Goal: Communication & Community: Answer question/provide support

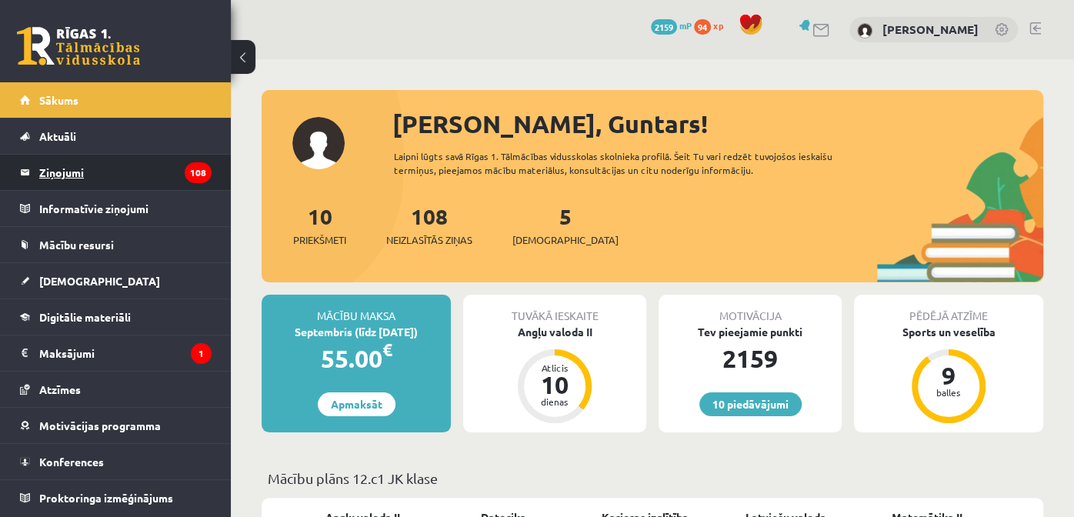
click at [115, 165] on legend "Ziņojumi 108" at bounding box center [125, 172] width 172 height 35
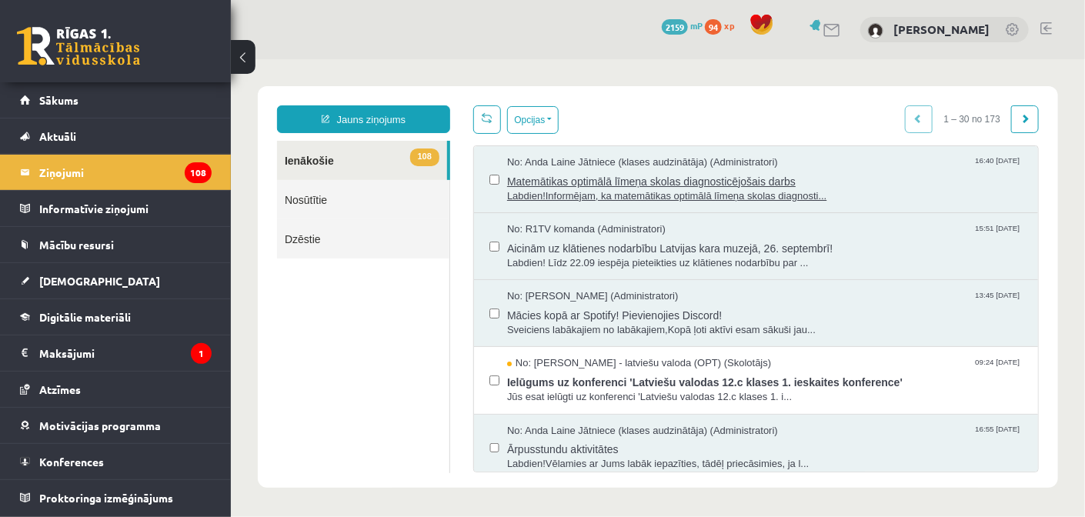
click at [645, 182] on span "Matemātikas optimālā līmeņa skolas diagnosticējošais darbs" at bounding box center [763, 178] width 515 height 19
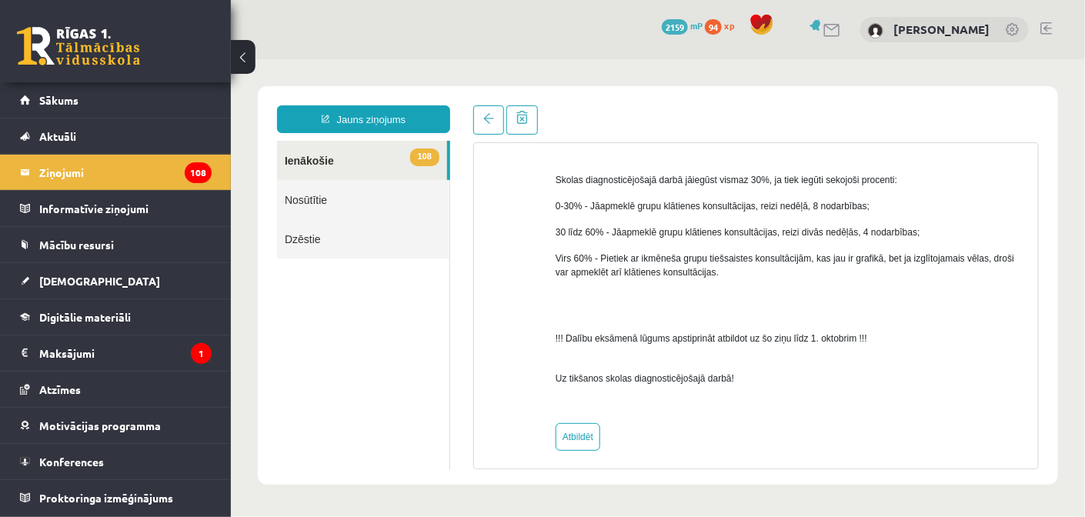
scroll to position [721, 0]
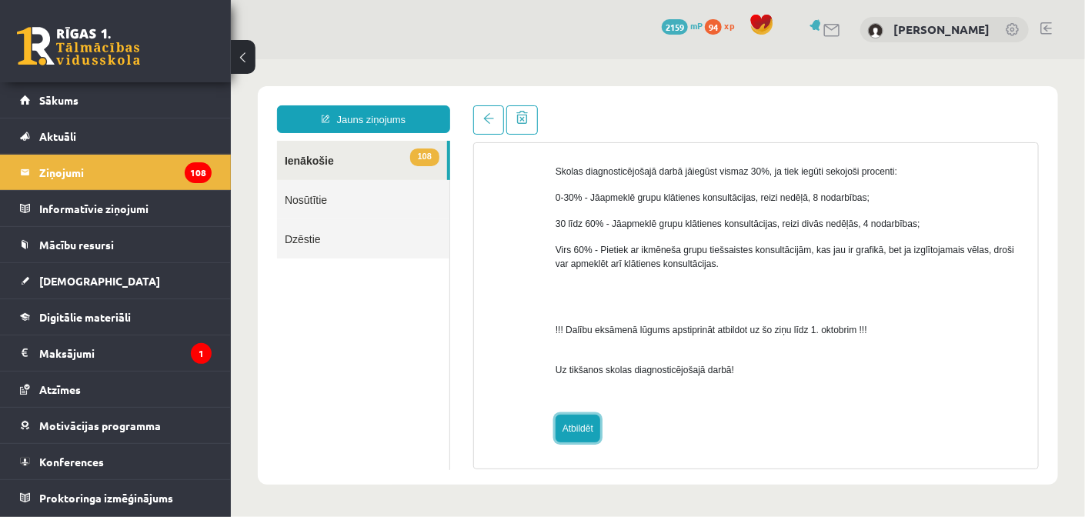
click at [593, 422] on link "Atbildēt" at bounding box center [577, 428] width 45 height 28
type input "**********"
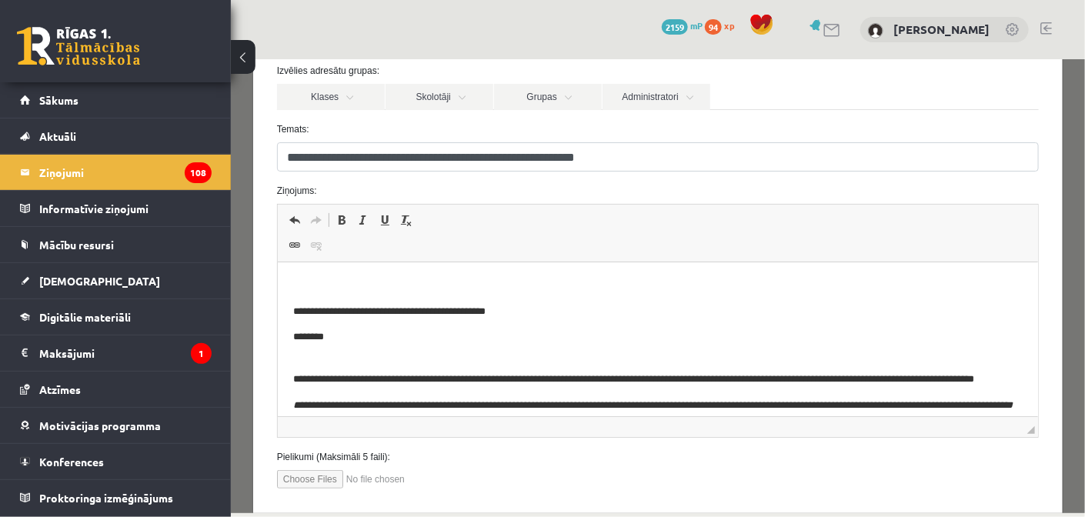
scroll to position [143, 0]
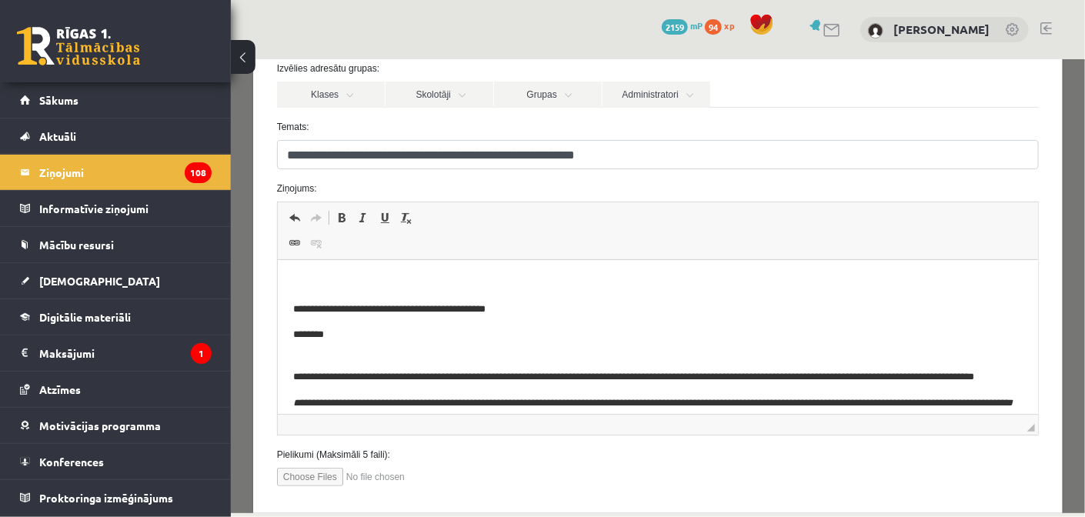
click at [556, 275] on p "Editor, wiswyg-editor-47433842767800-1758441648-692" at bounding box center [657, 283] width 730 height 16
click at [556, 275] on p "*" at bounding box center [646, 283] width 709 height 16
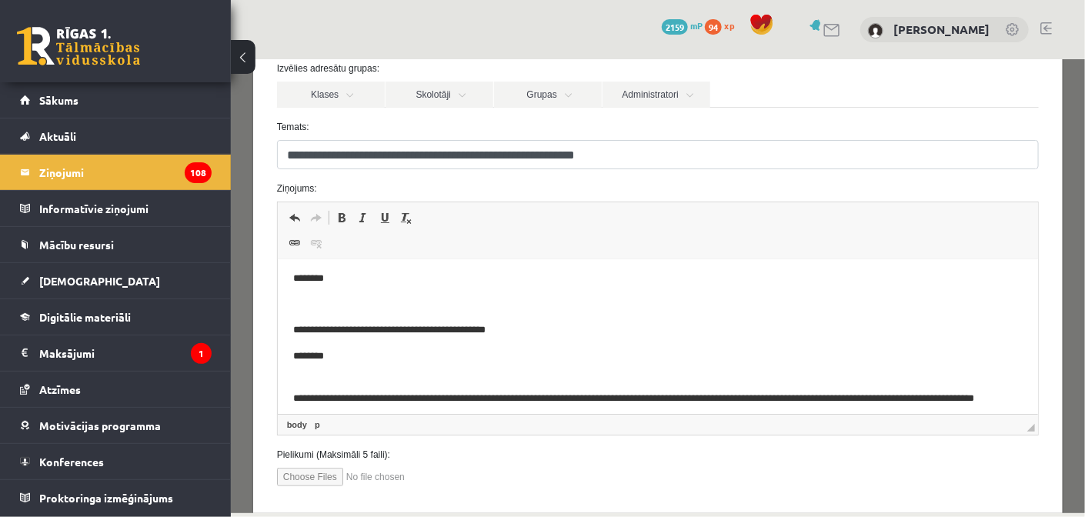
scroll to position [0, 0]
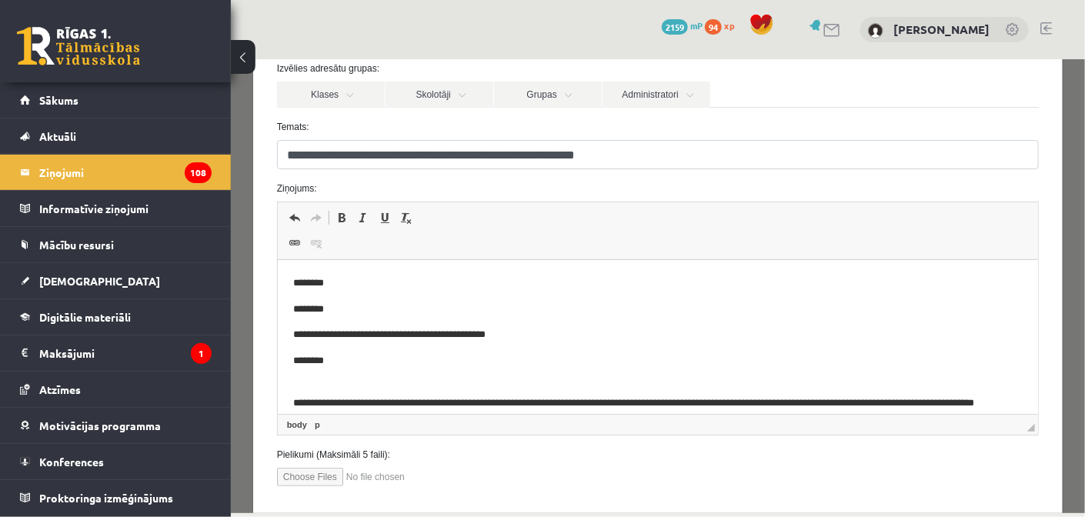
drag, startPoint x: 697, startPoint y: 151, endPoint x: 666, endPoint y: 224, distance: 79.3
click at [666, 224] on span "Undo Keyboard shortcut Ctrl+Z Redo Keyboard shortcut Ctrl+Y Bold Keyboard short…" at bounding box center [657, 218] width 749 height 25
click at [608, 306] on p "********" at bounding box center [646, 310] width 709 height 16
click at [464, 92] on link "Skolotāji" at bounding box center [439, 94] width 108 height 26
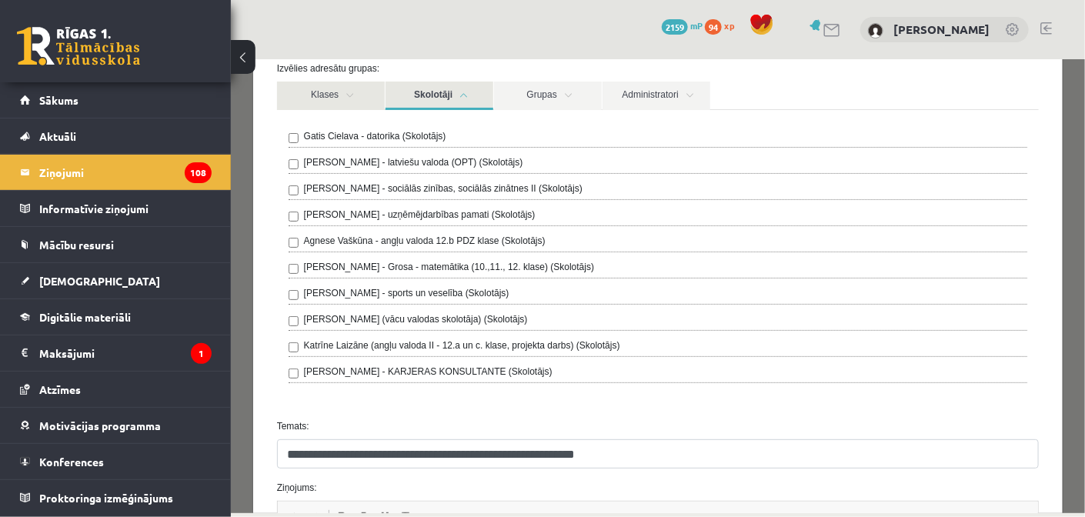
click at [350, 101] on link "Klases" at bounding box center [330, 95] width 108 height 28
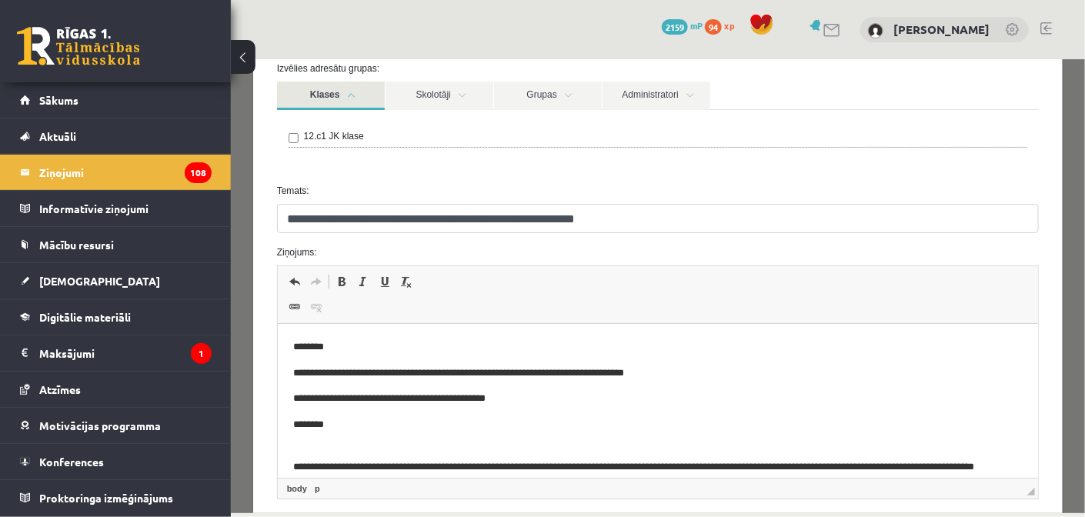
click at [350, 101] on link "Klases" at bounding box center [330, 95] width 108 height 28
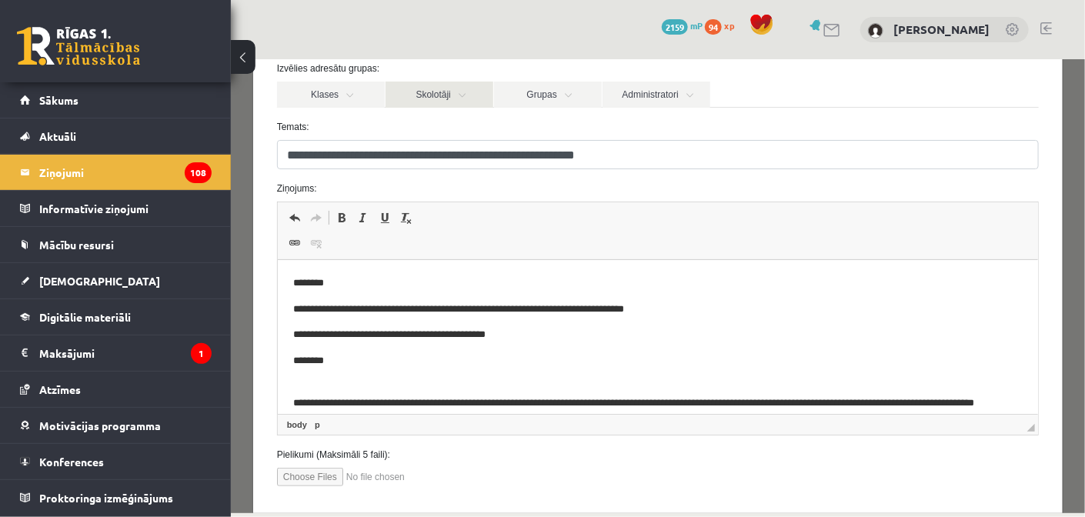
click at [405, 89] on link "Skolotāji" at bounding box center [439, 94] width 108 height 26
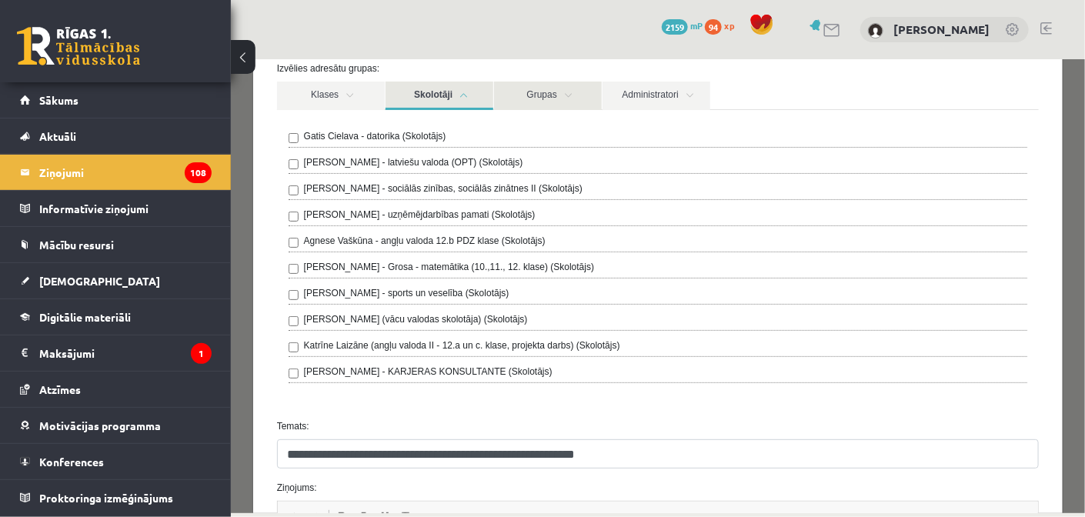
click at [561, 88] on link "Grupas" at bounding box center [547, 95] width 108 height 28
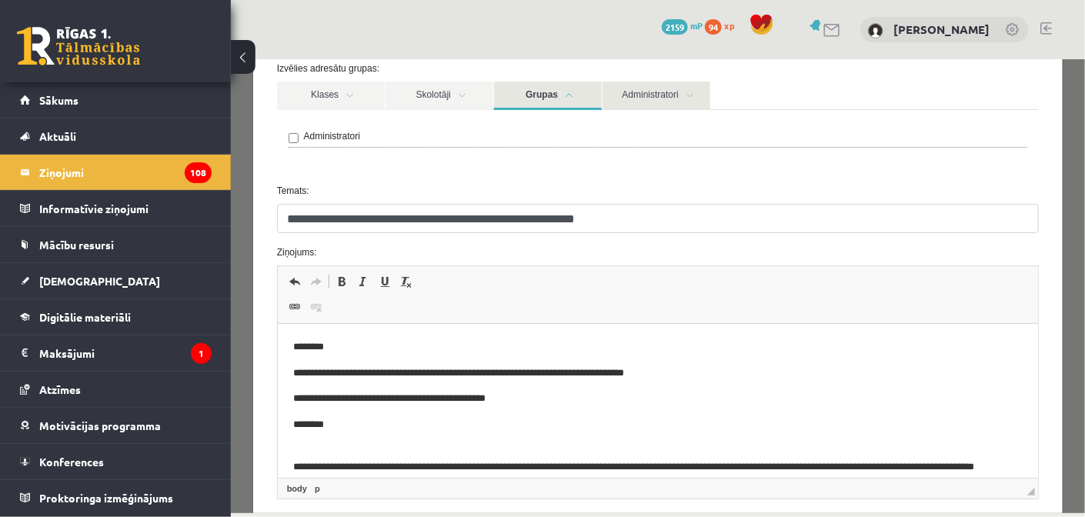
click at [664, 85] on link "Administratori" at bounding box center [656, 95] width 108 height 28
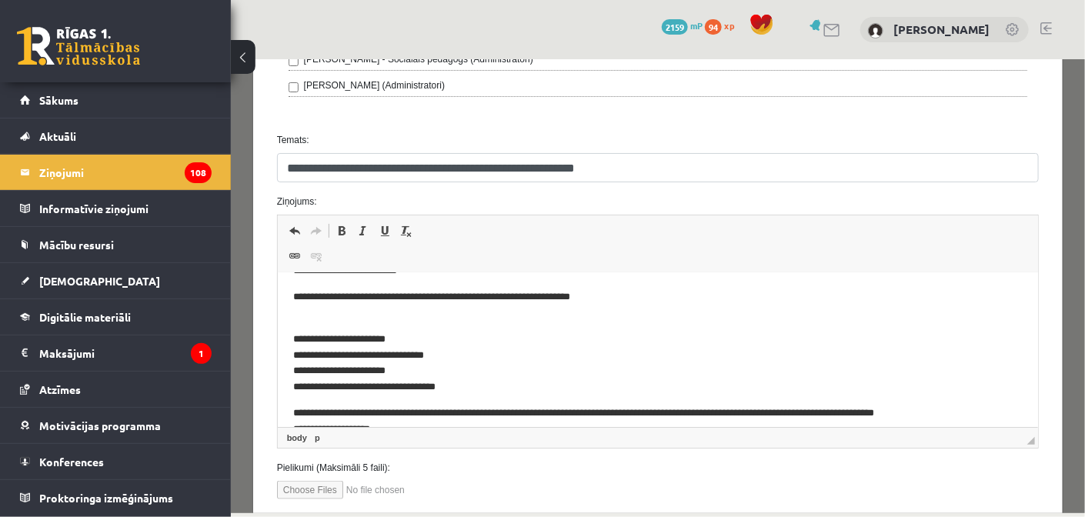
scroll to position [729, 0]
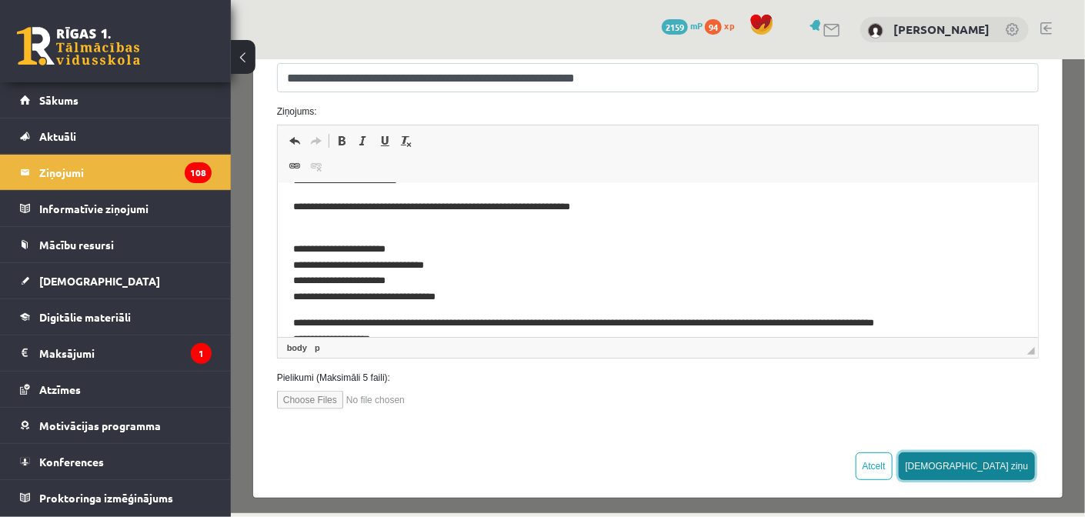
click at [983, 452] on button "Sūtīt ziņu" at bounding box center [966, 466] width 137 height 28
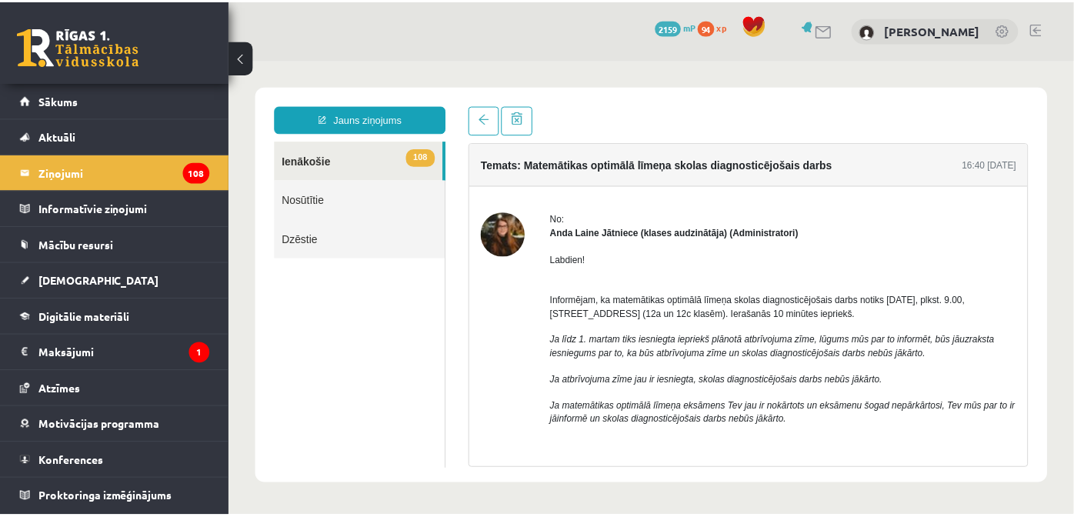
scroll to position [0, 0]
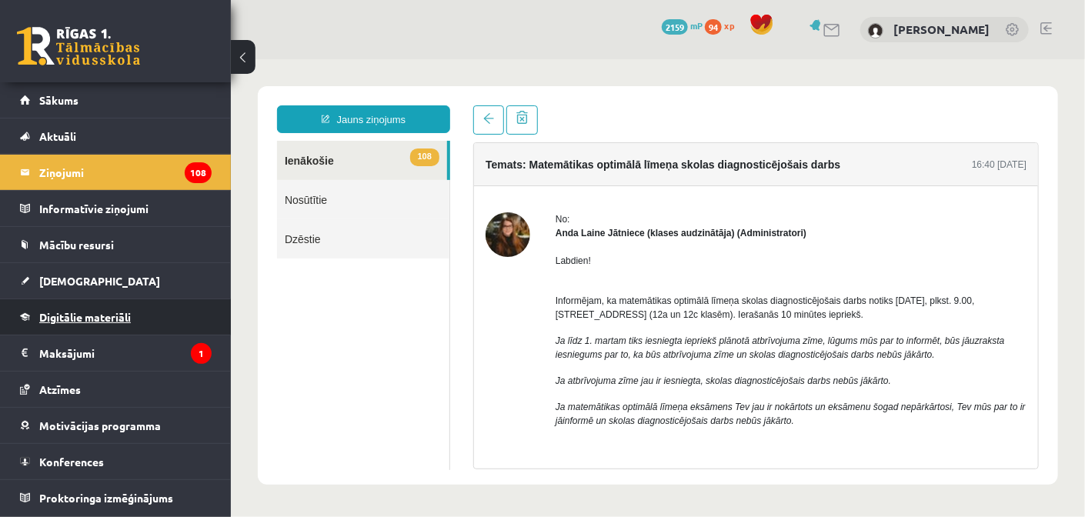
click at [119, 318] on span "Digitālie materiāli" at bounding box center [85, 317] width 92 height 14
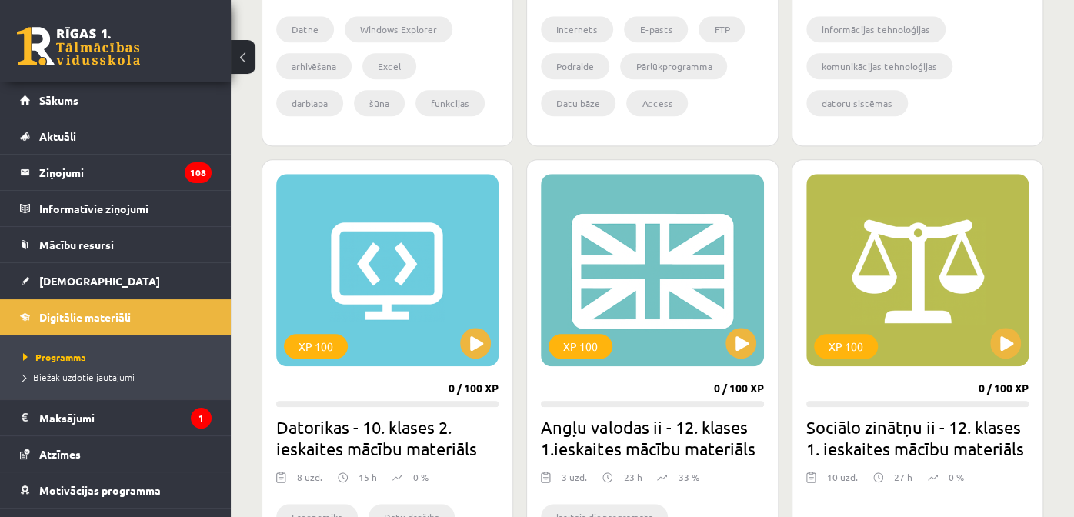
scroll to position [786, 0]
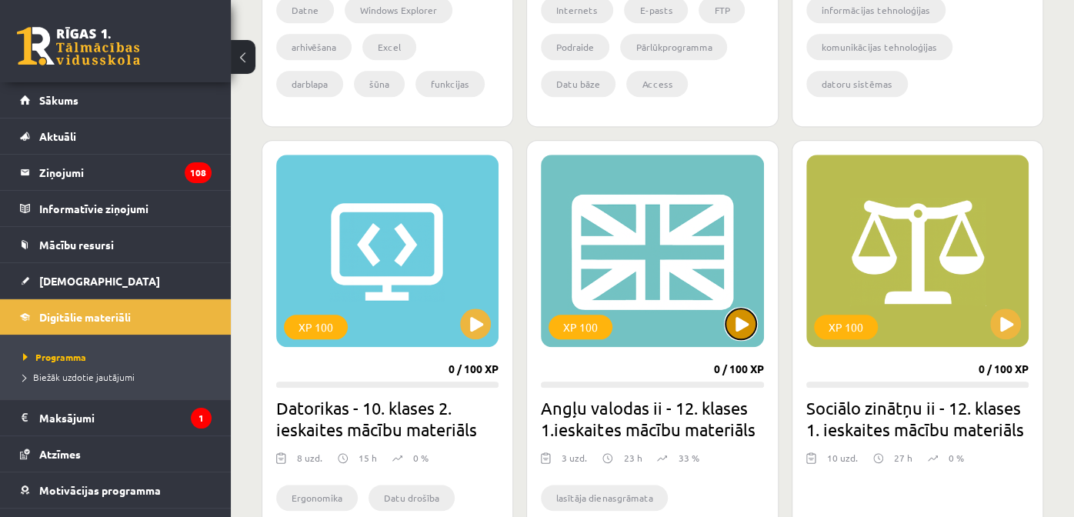
click at [748, 327] on button at bounding box center [741, 324] width 31 height 31
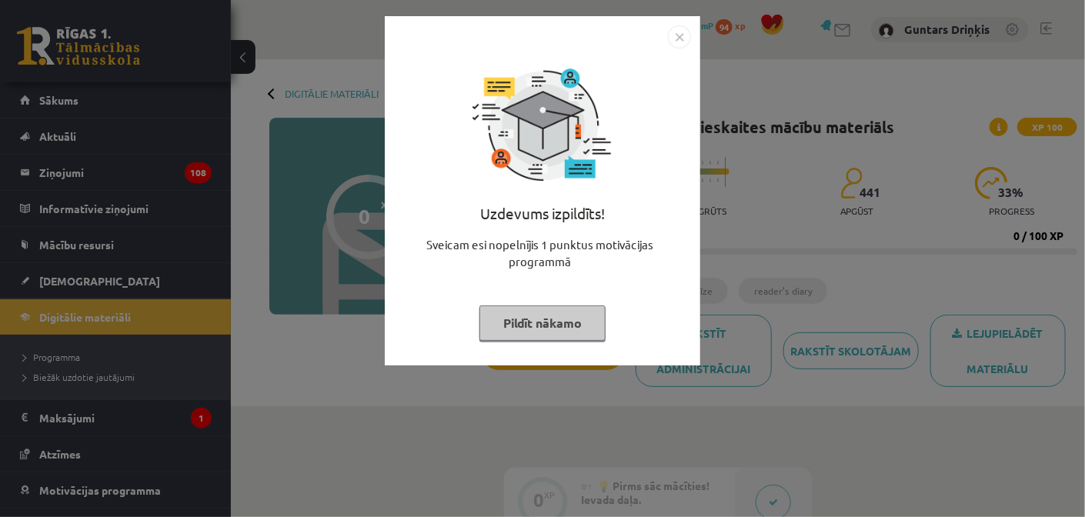
click at [676, 39] on img "Close" at bounding box center [679, 36] width 23 height 23
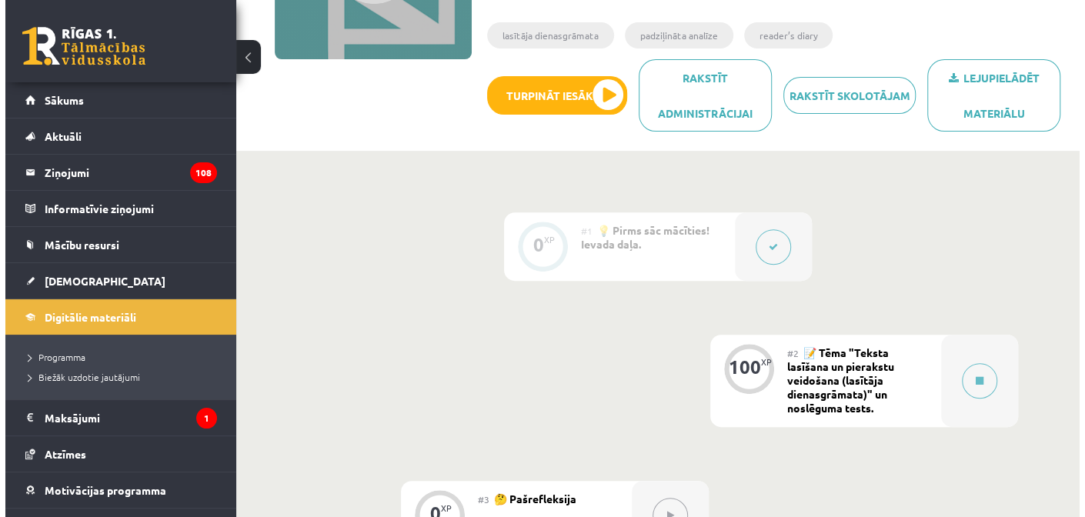
scroll to position [256, 0]
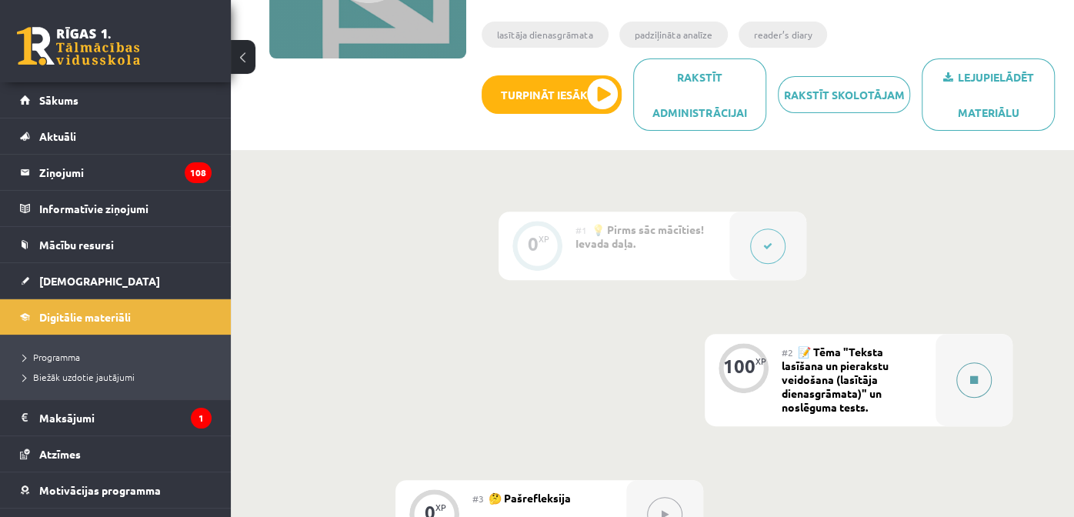
click at [962, 384] on button at bounding box center [973, 379] width 35 height 35
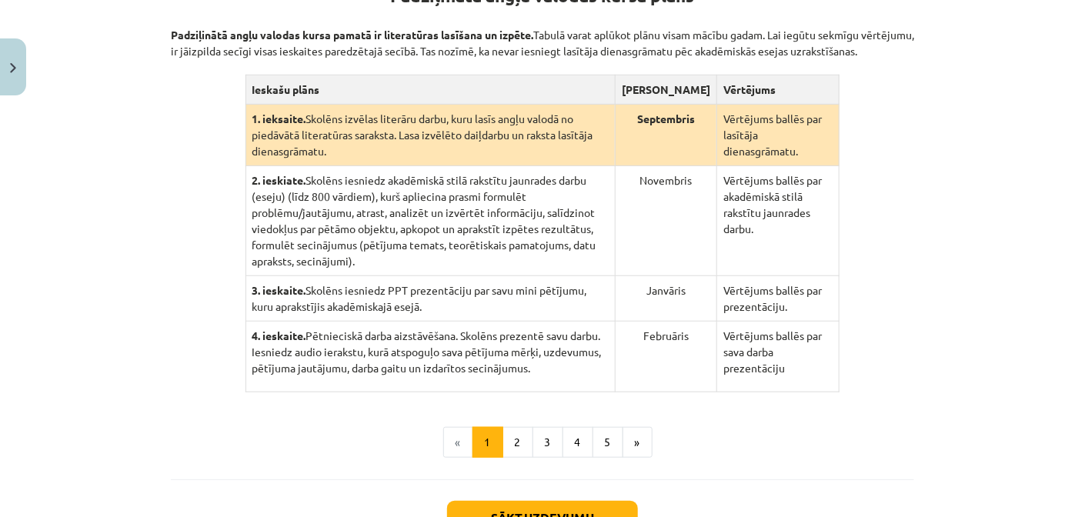
scroll to position [343, 0]
click at [512, 426] on button "2" at bounding box center [517, 441] width 31 height 31
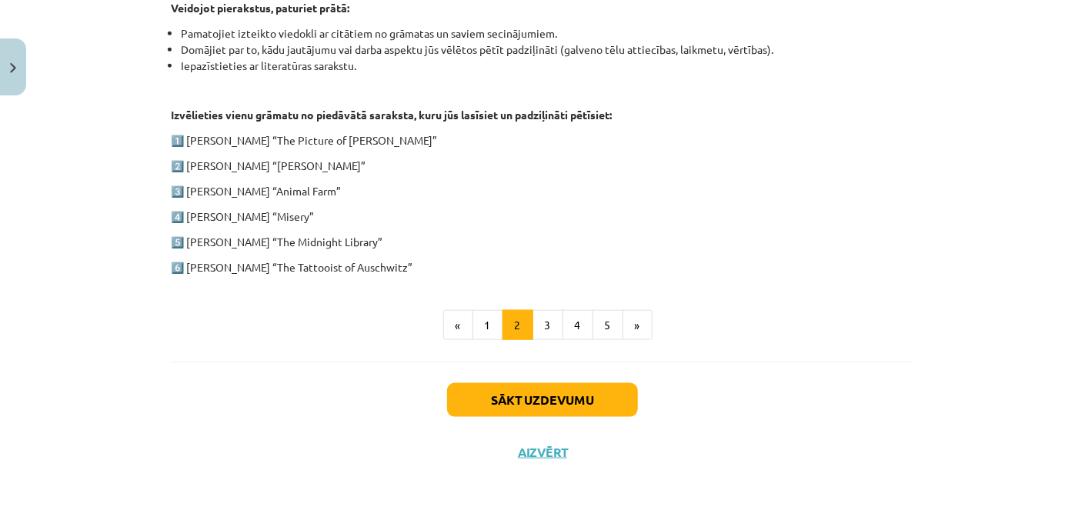
scroll to position [664, 0]
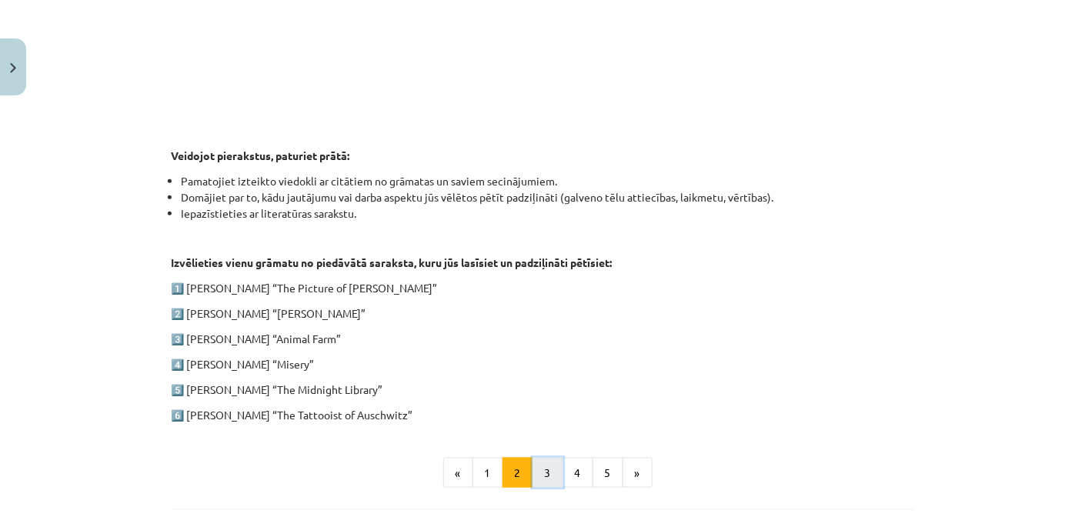
click at [538, 465] on button "3" at bounding box center [547, 473] width 31 height 31
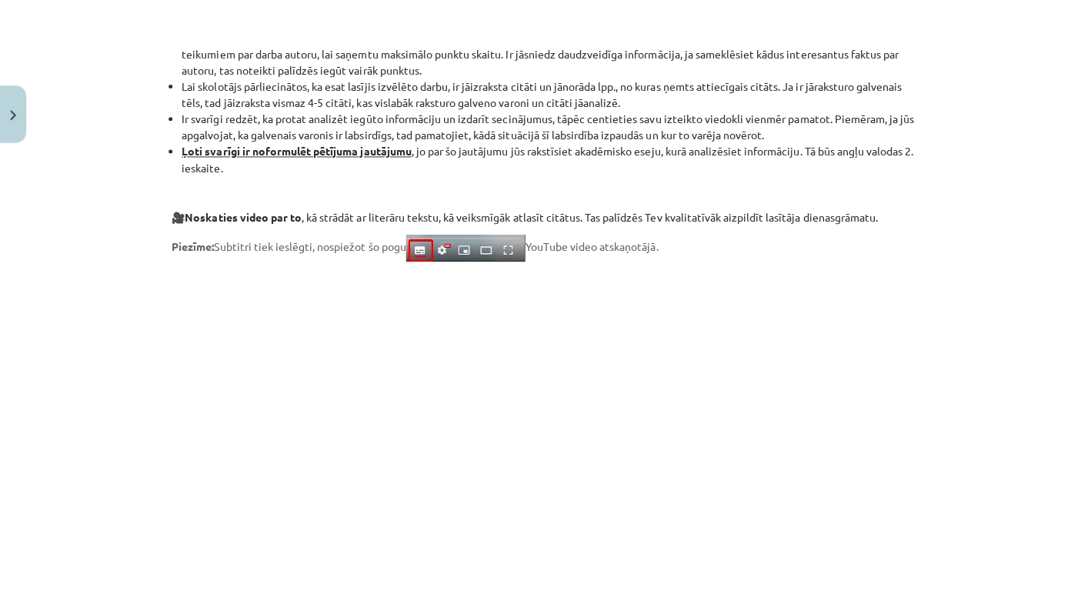
scroll to position [943, 0]
